Goal: Navigation & Orientation: Find specific page/section

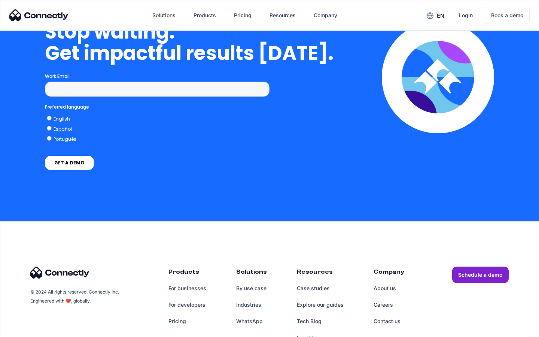
scroll to position [1900, 0]
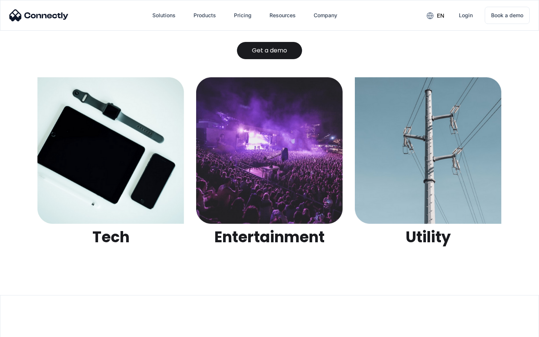
scroll to position [2362, 0]
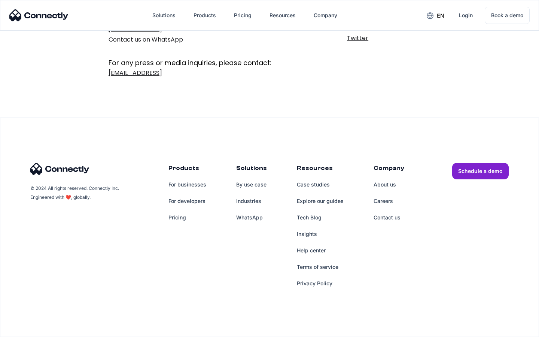
scroll to position [122, 0]
